Goal: Find contact information: Find contact information

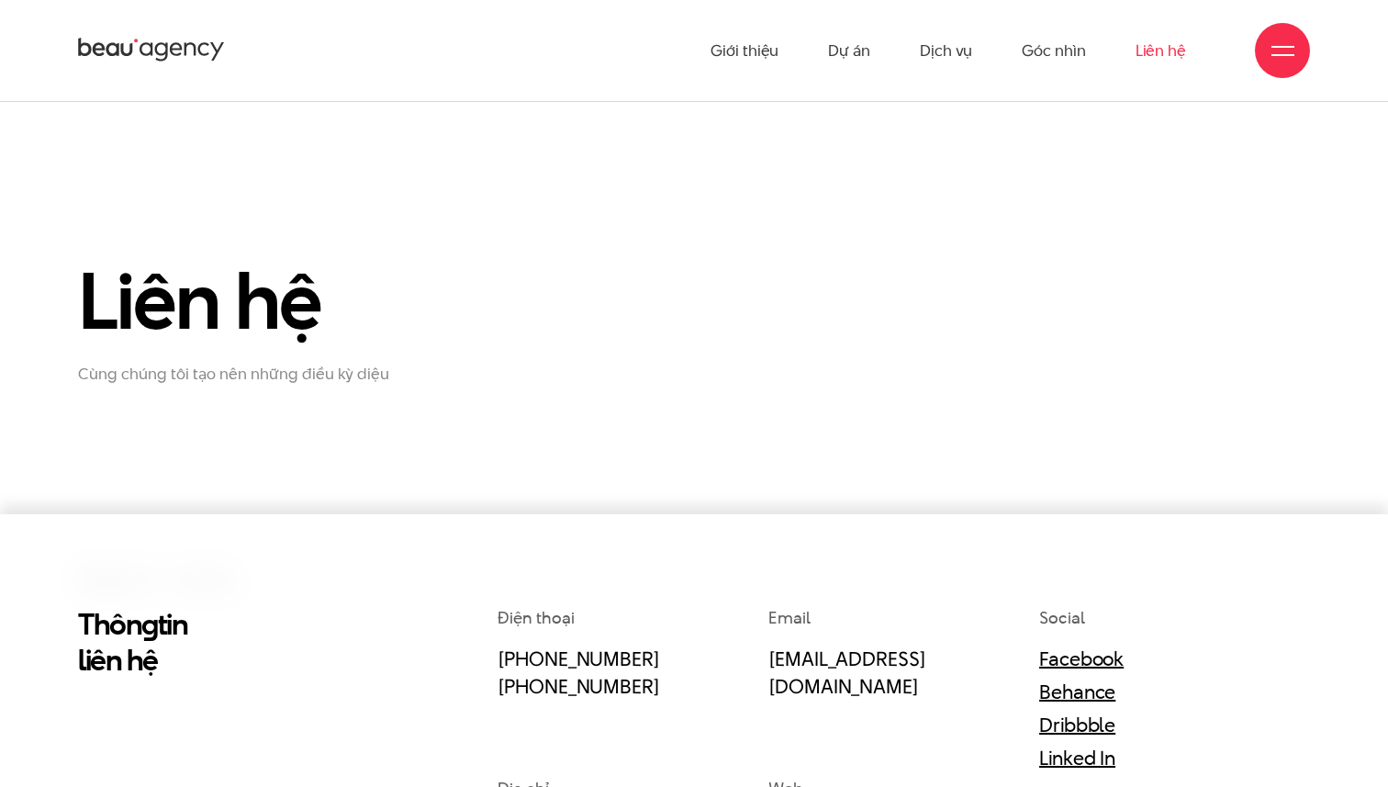
scroll to position [319, 0]
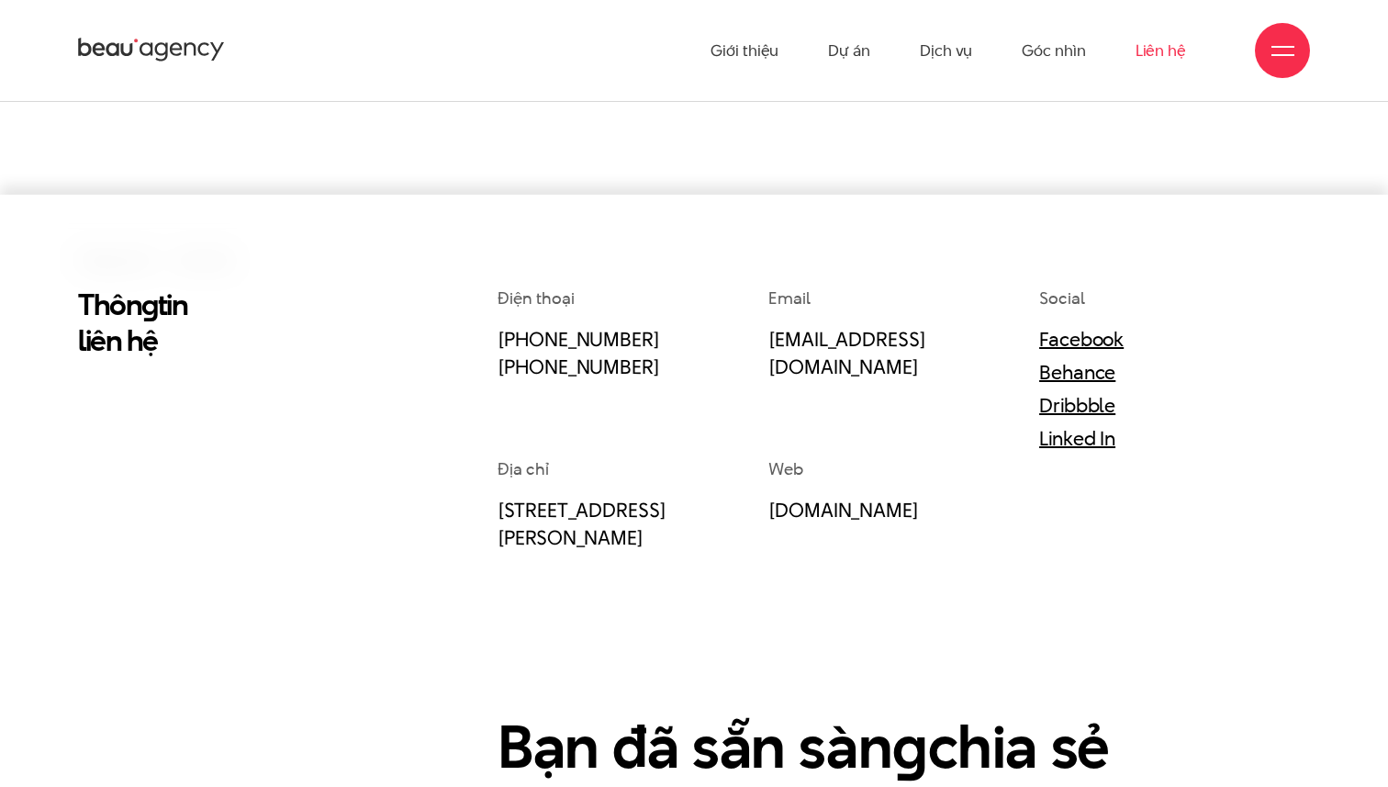
drag, startPoint x: 650, startPoint y: 339, endPoint x: 487, endPoint y: 330, distance: 163.6
click at [487, 330] on div "Điện thoại (+84) 97 531 9889 (+84) 86 929 1771 Email info@beau.vn Social Facebo…" at bounding box center [904, 639] width 840 height 706
copy link "[PHONE_NUMBER]"
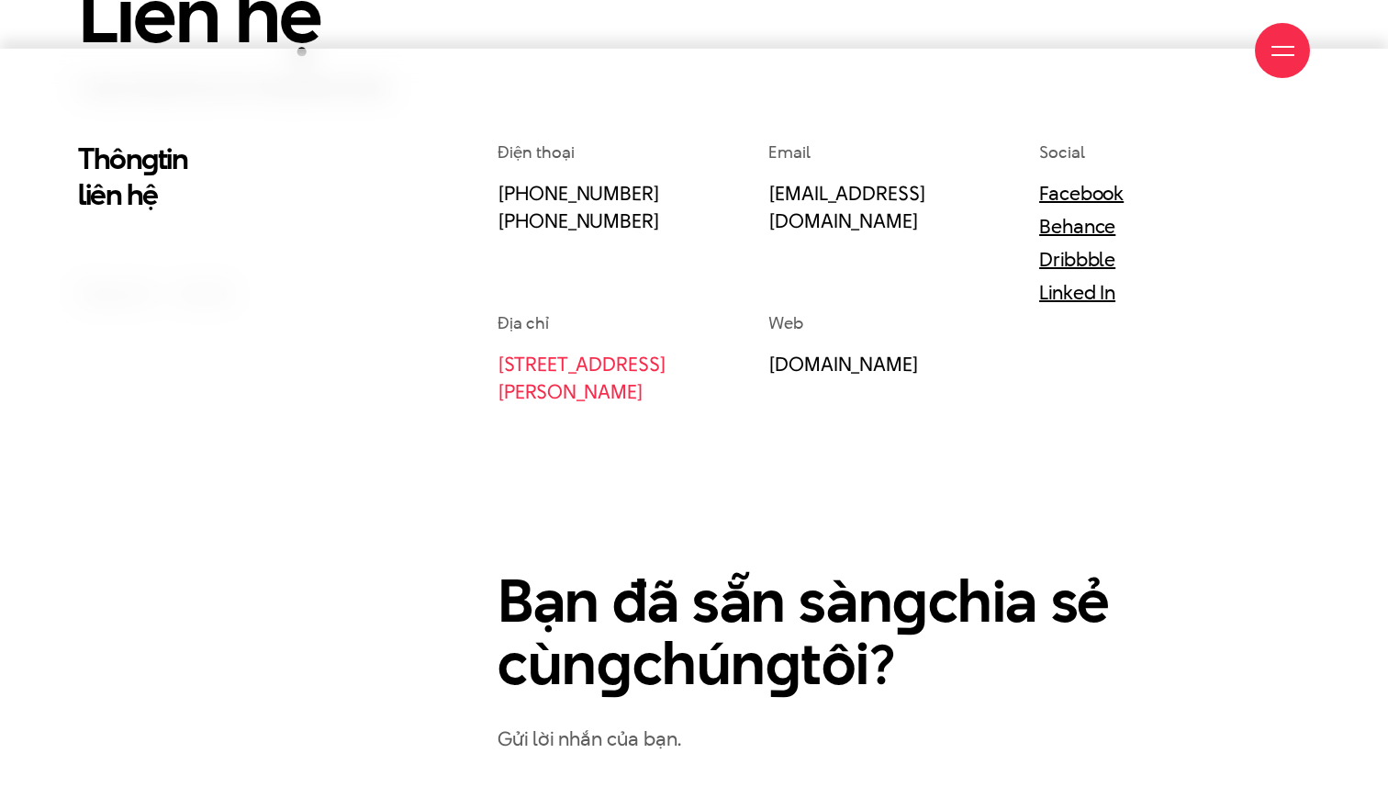
scroll to position [963, 0]
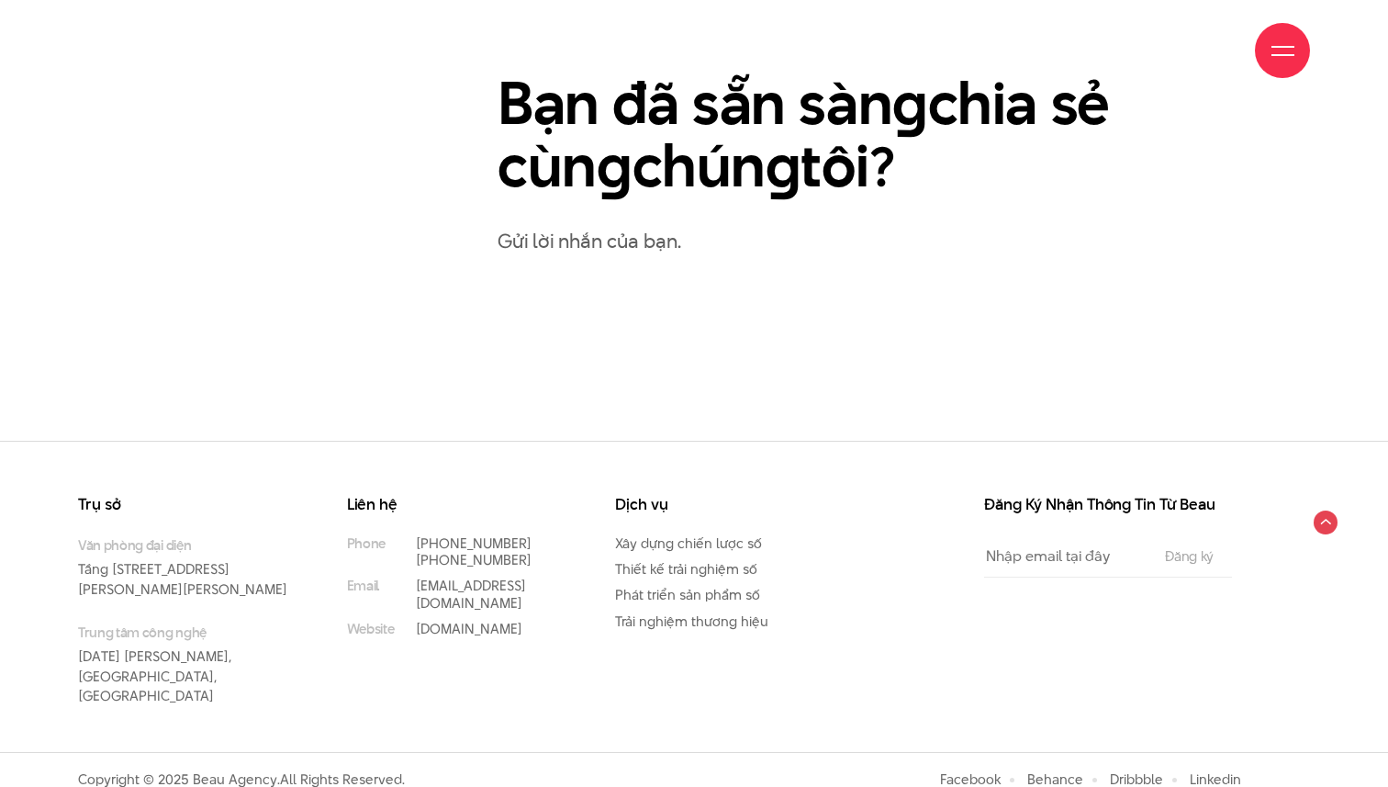
click at [615, 249] on p "Gửi lời nhắn của bạn." at bounding box center [904, 241] width 812 height 32
click at [637, 254] on p "Gửi lời nhắn của bạn." at bounding box center [904, 241] width 812 height 32
click at [642, 235] on p "Gửi lời nhắn của bạn." at bounding box center [904, 241] width 812 height 32
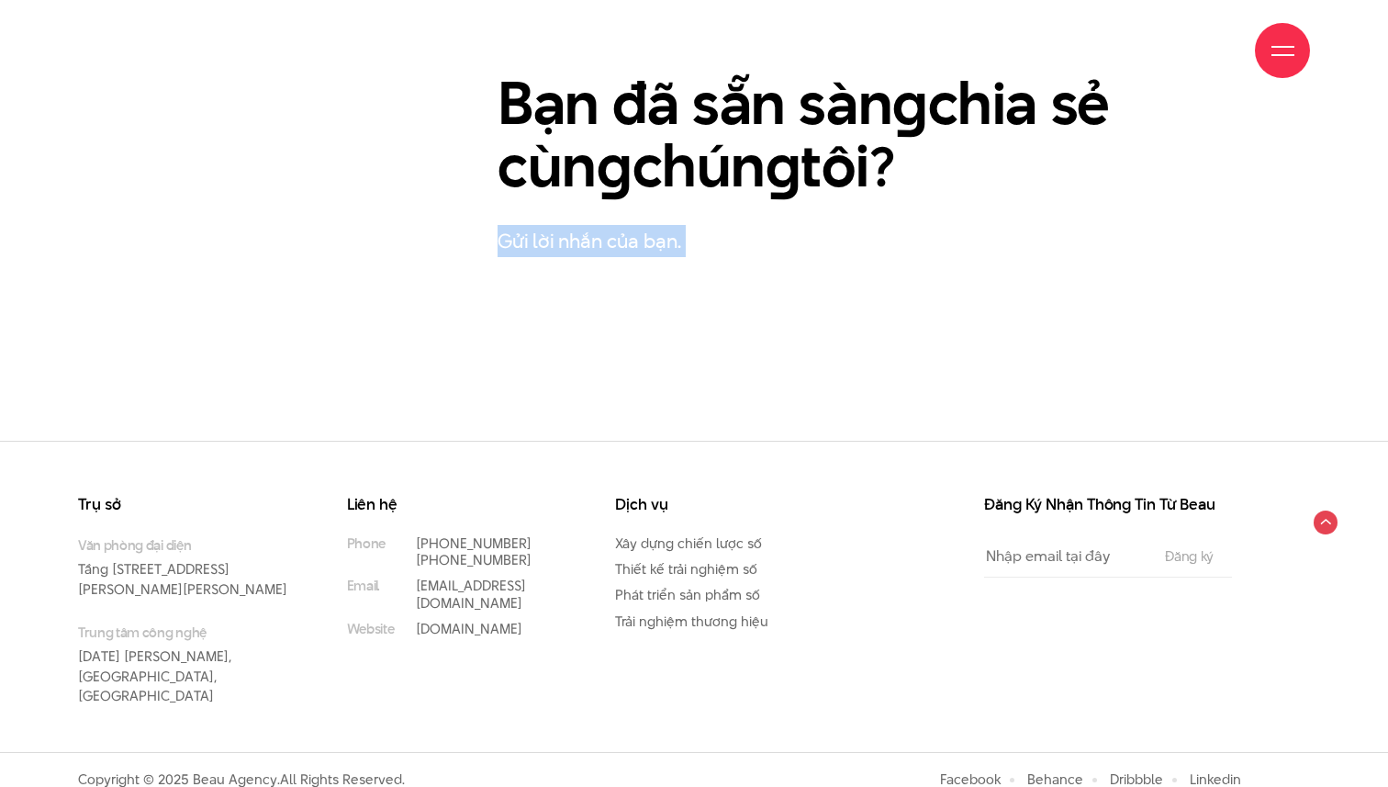
click at [720, 625] on link "Trải nghiệm thương hiệu" at bounding box center [691, 620] width 153 height 19
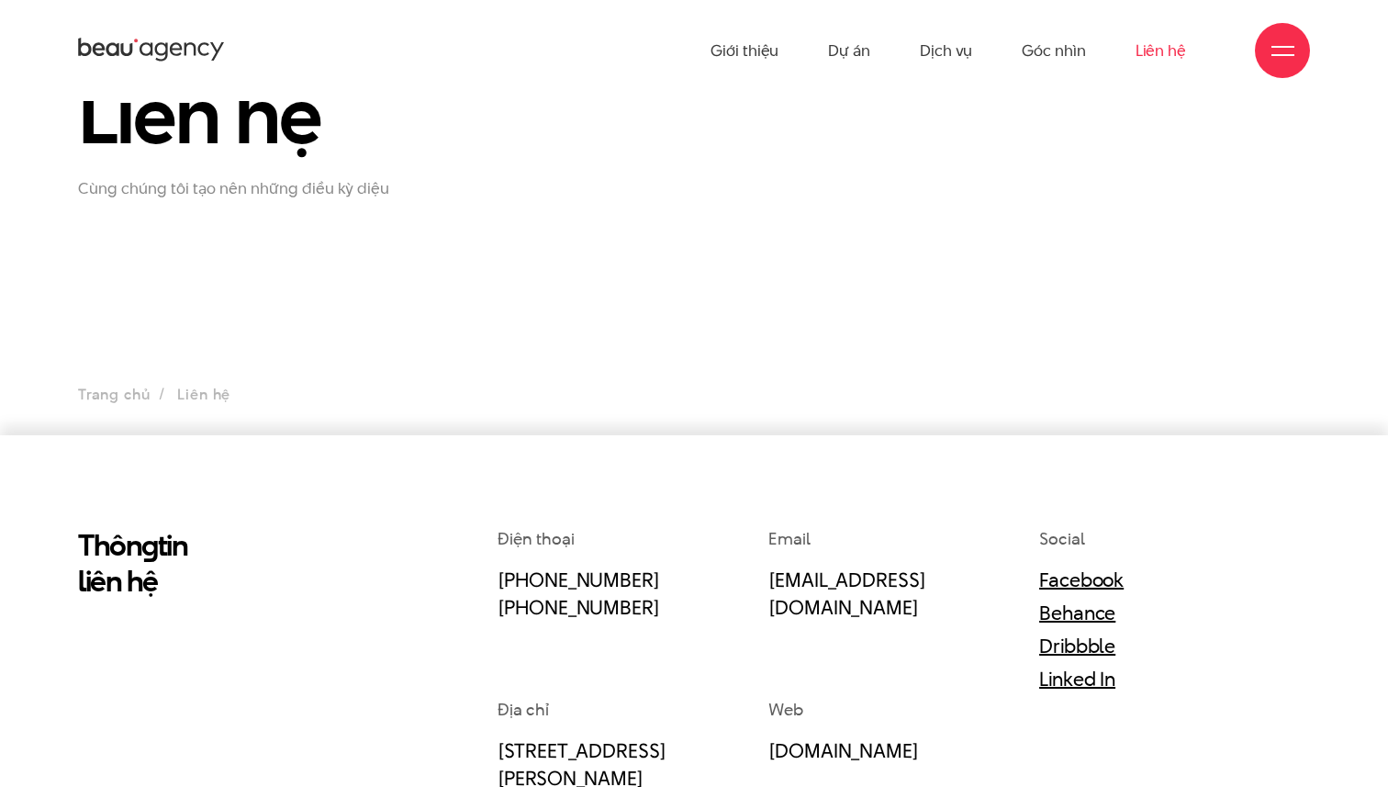
scroll to position [0, 0]
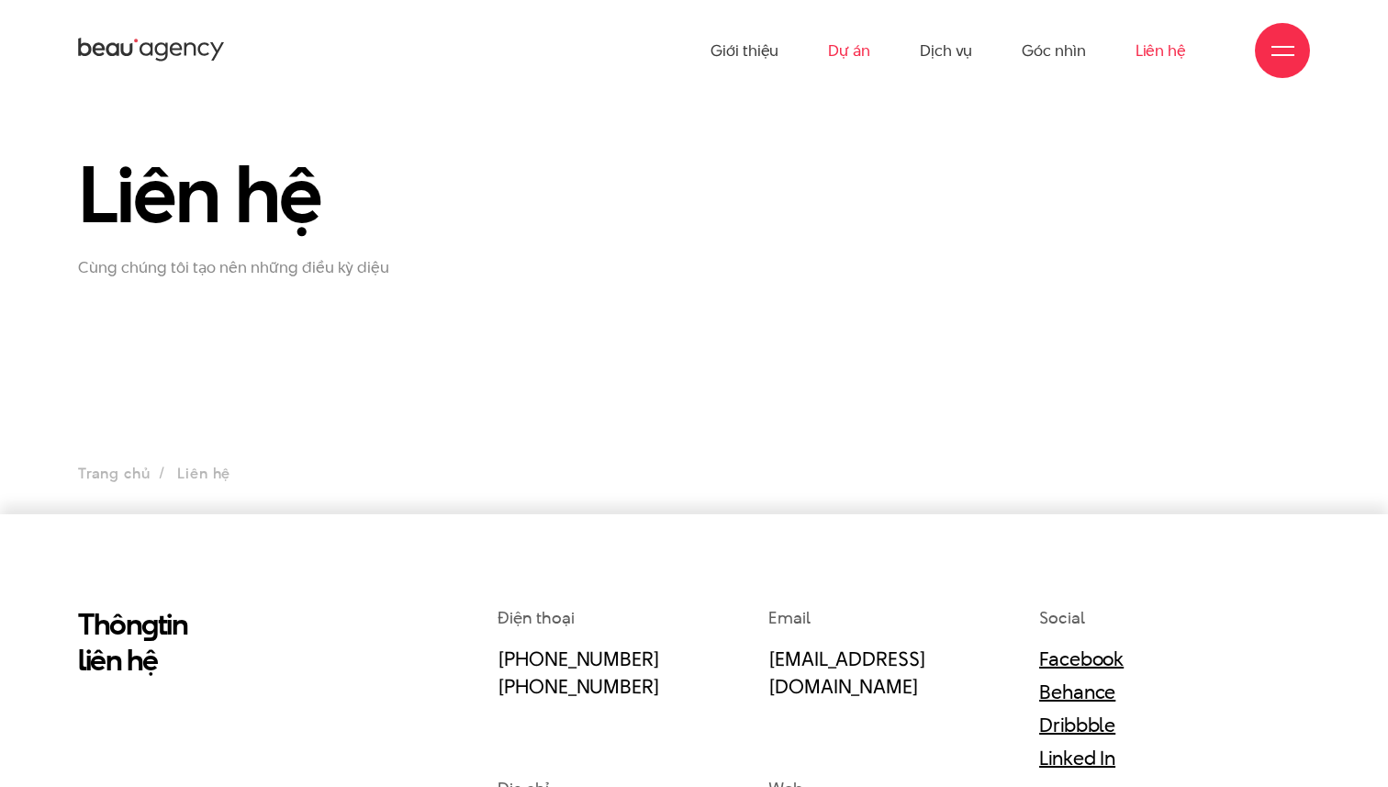
click at [858, 44] on link "Dự án" at bounding box center [849, 50] width 42 height 101
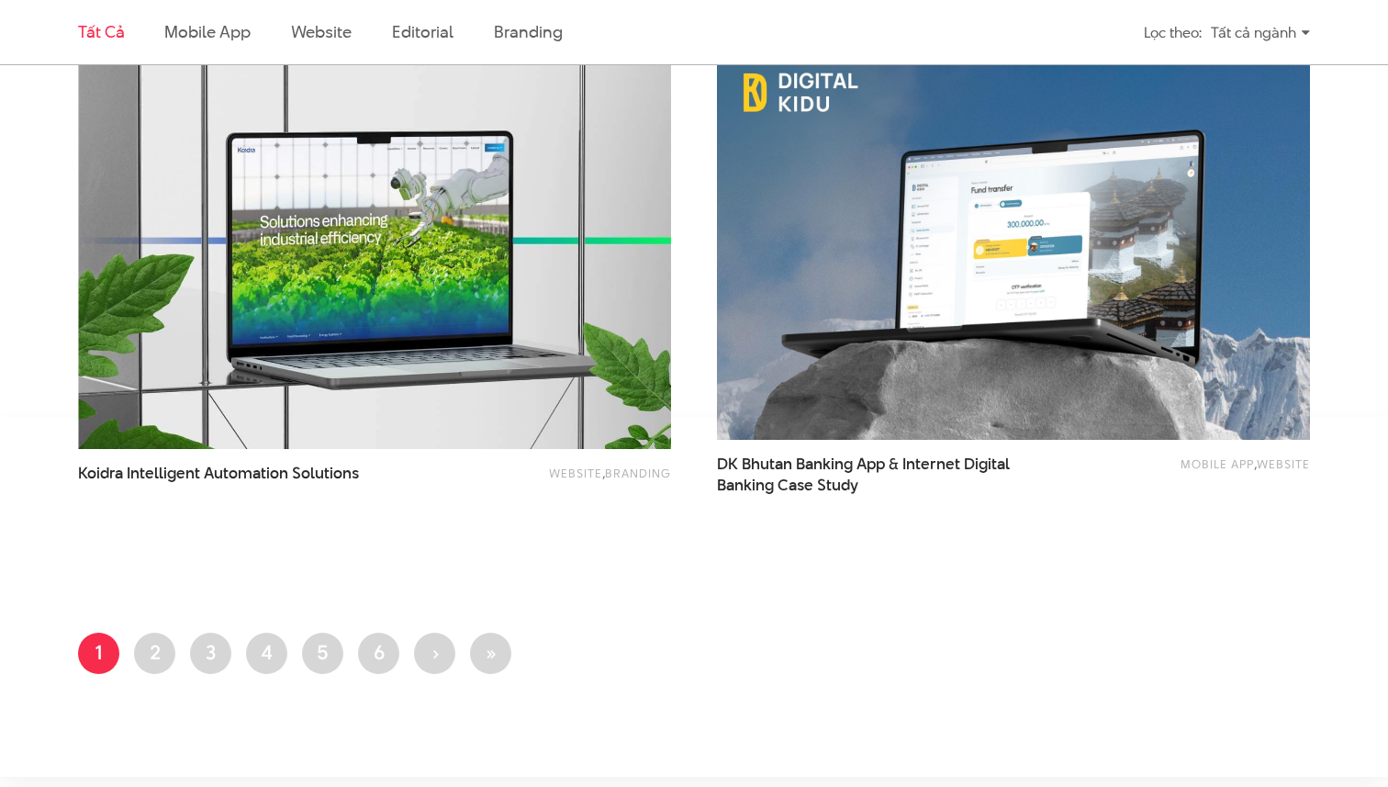
scroll to position [3308, 0]
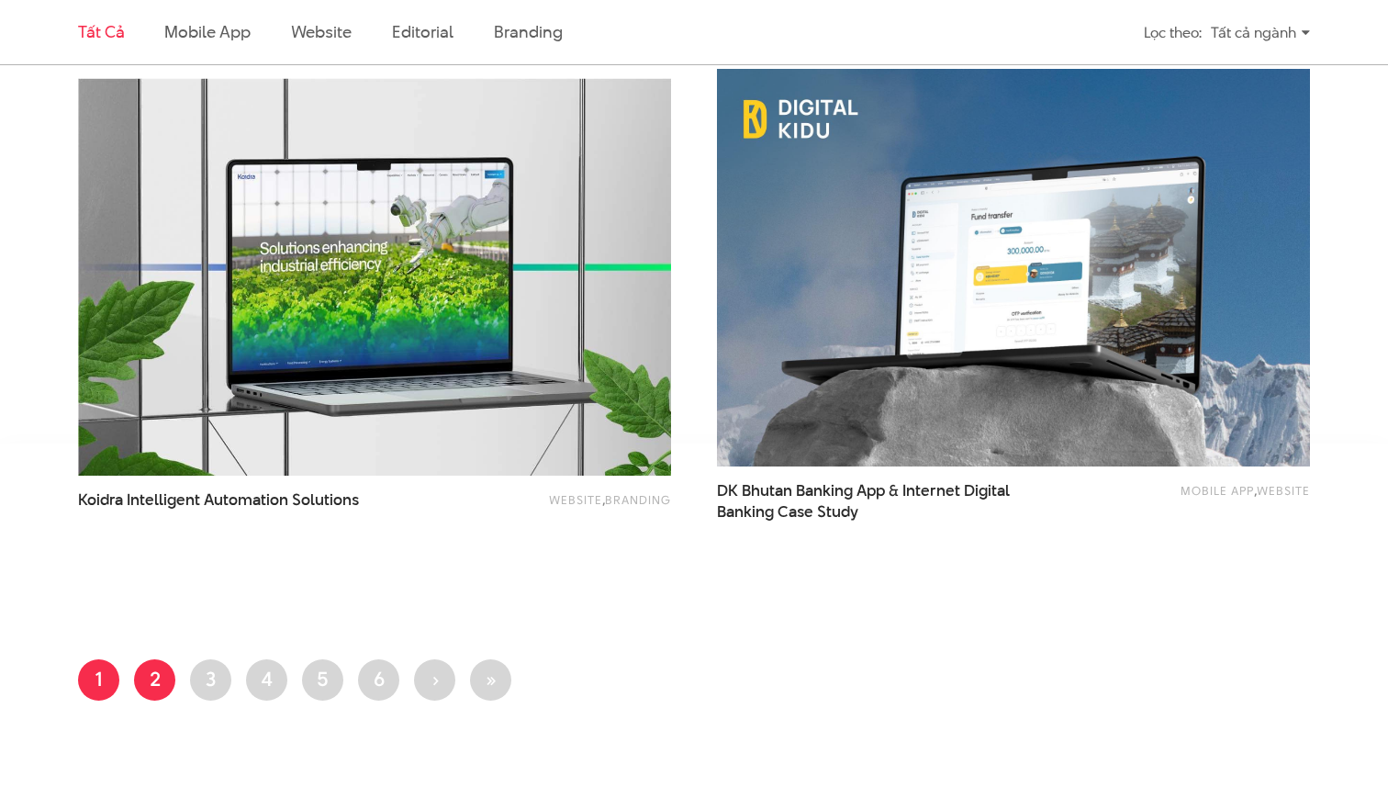
click at [158, 680] on link "Trang 2" at bounding box center [154, 679] width 41 height 41
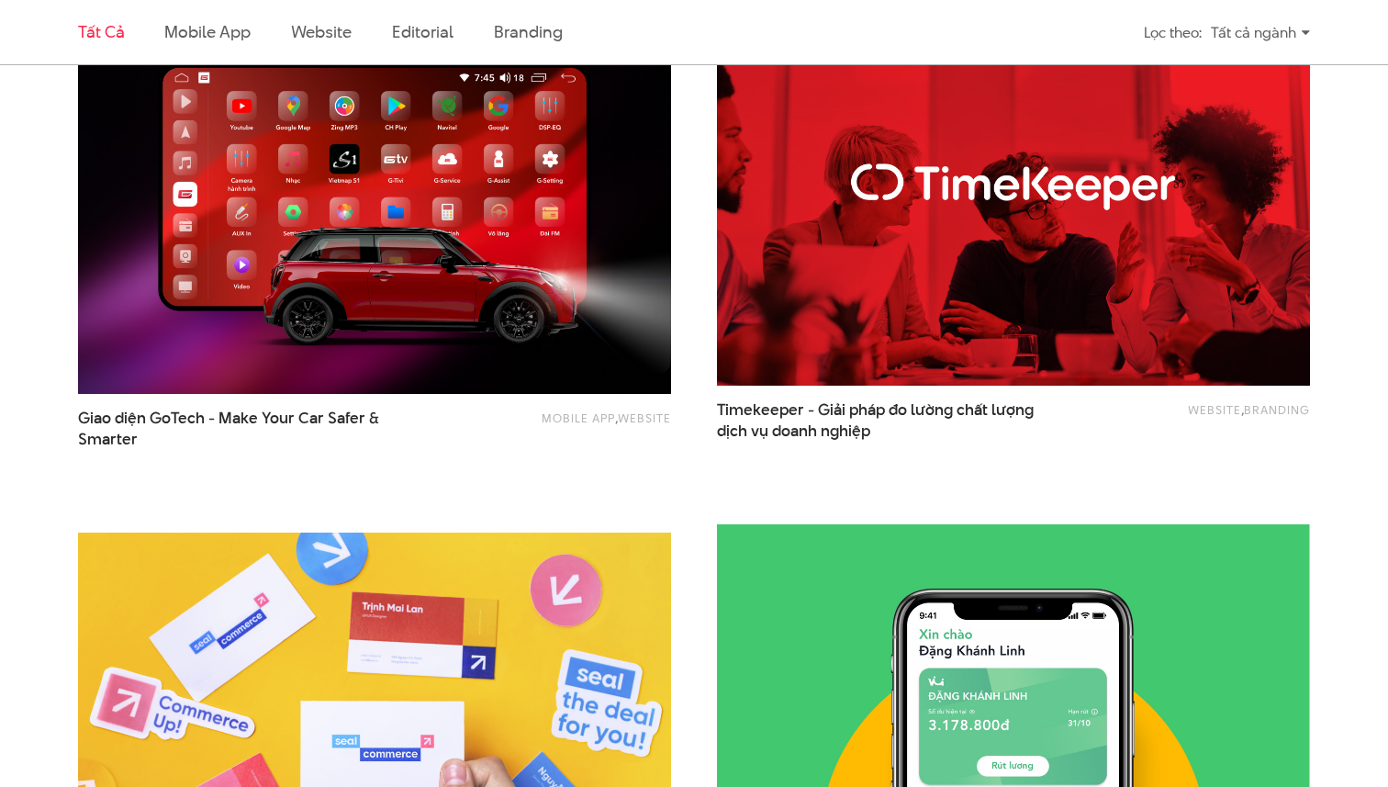
scroll to position [3167, 0]
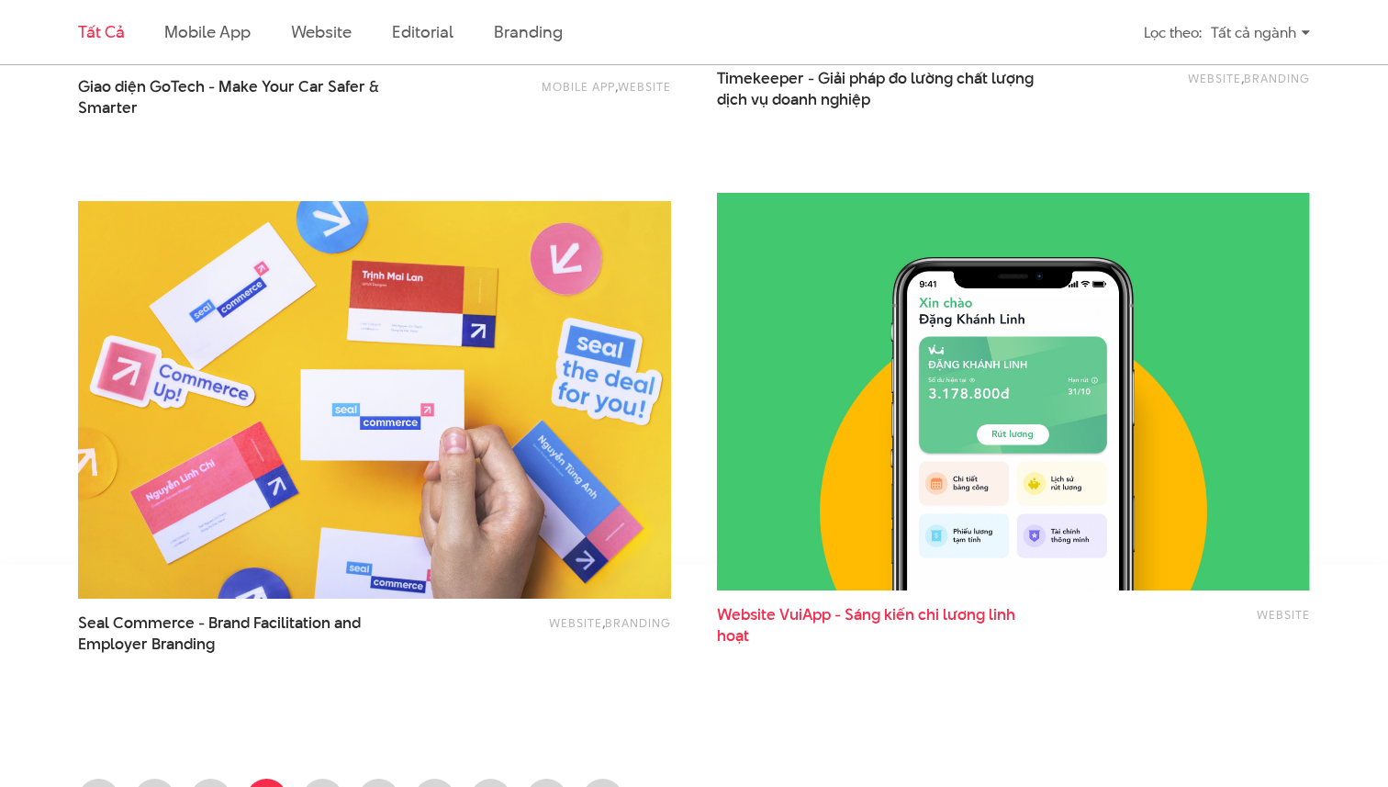
click at [980, 617] on span "Website VuiApp - Sáng kiến chi lương linh hoạt" at bounding box center [880, 625] width 326 height 42
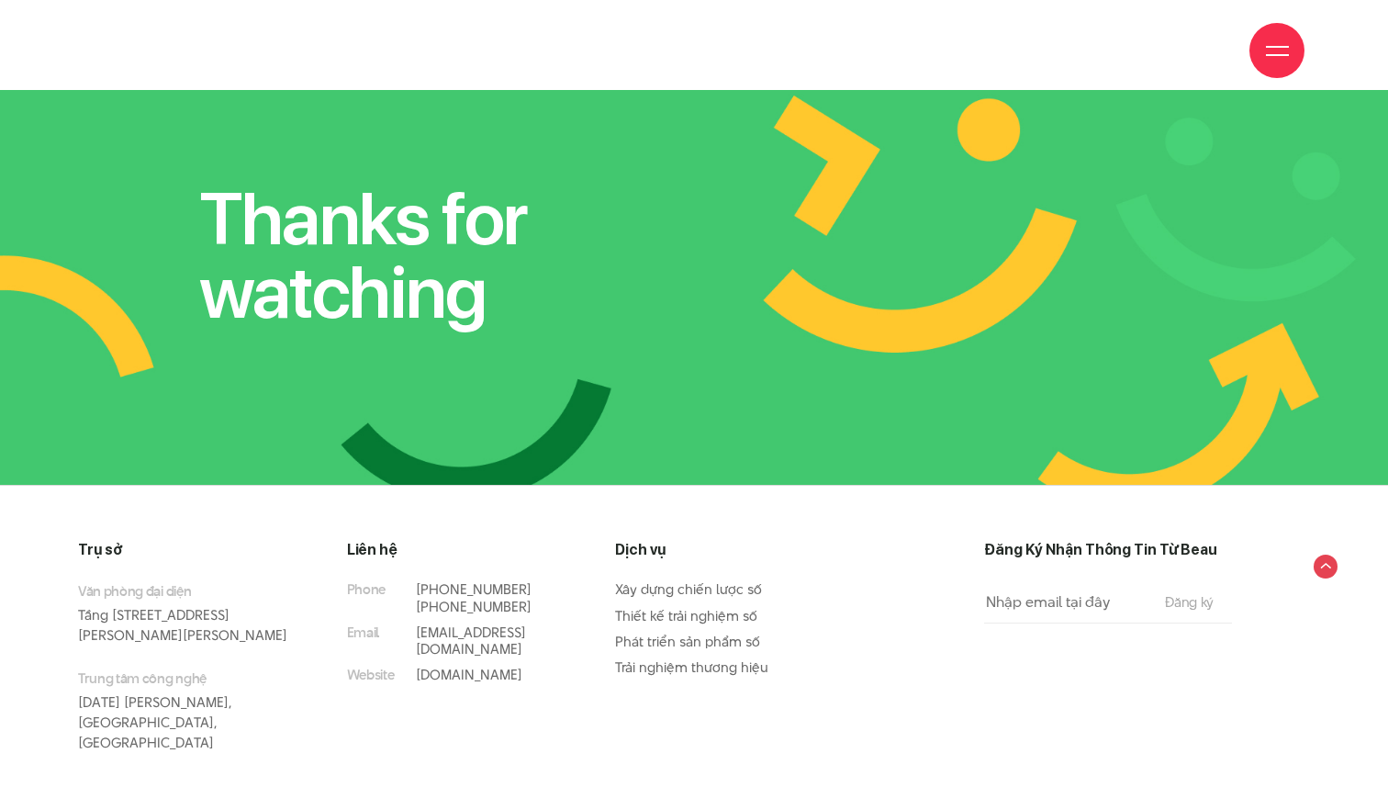
scroll to position [11051, 0]
drag, startPoint x: 536, startPoint y: 542, endPoint x: 407, endPoint y: 543, distance: 129.5
click at [407, 581] on li "Phone [PHONE_NUMBER] [PHONE_NUMBER]" at bounding box center [454, 597] width 214 height 33
copy link "[PHONE_NUMBER]"
